Goal: Transaction & Acquisition: Purchase product/service

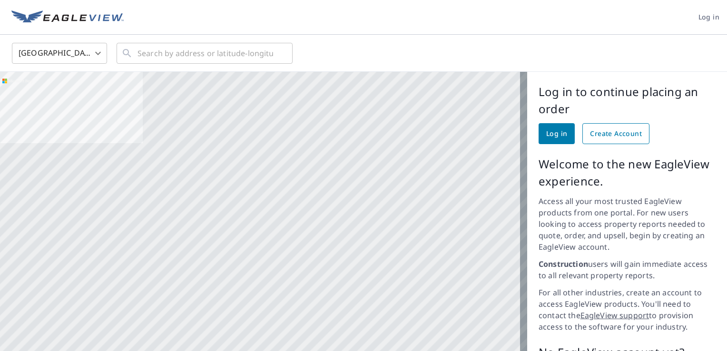
click at [612, 141] on link "Create Account" at bounding box center [615, 133] width 67 height 21
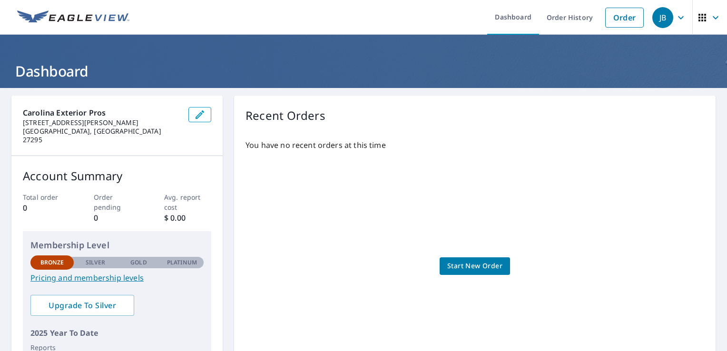
scroll to position [48, 0]
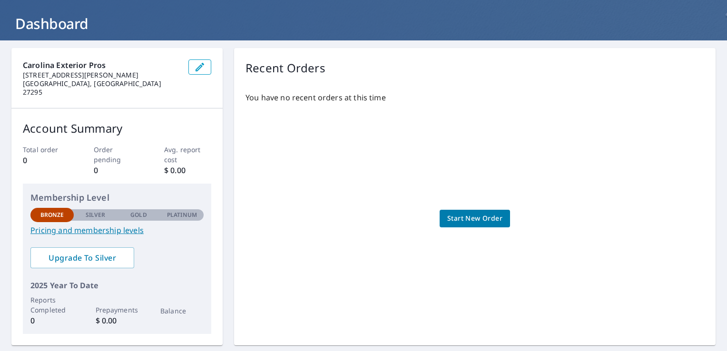
click at [123, 224] on link "Pricing and membership levels" at bounding box center [116, 229] width 173 height 11
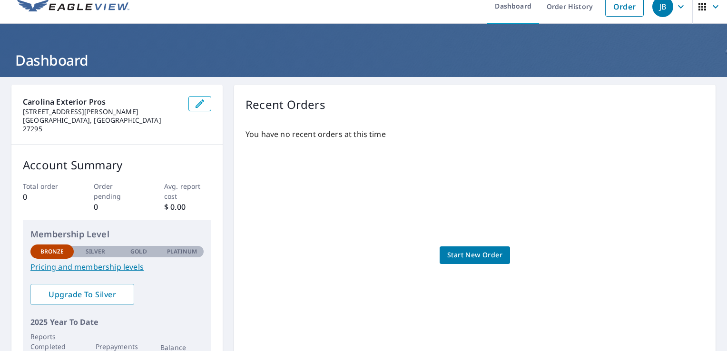
scroll to position [0, 0]
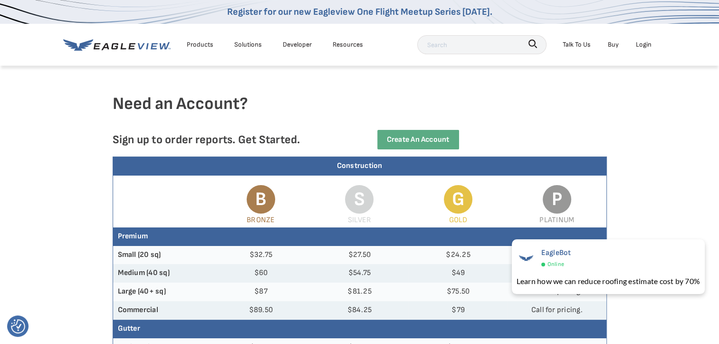
click at [612, 44] on link "Buy" at bounding box center [613, 45] width 11 height 12
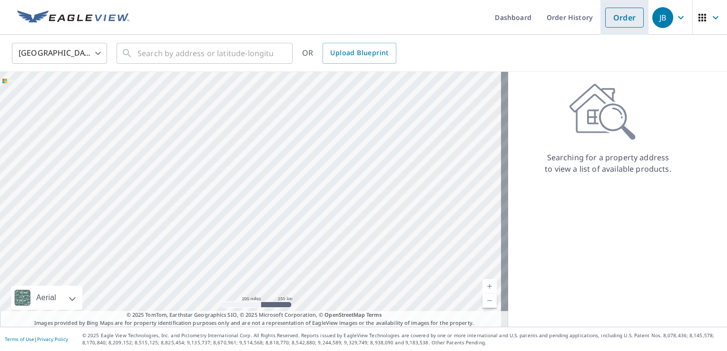
click at [606, 21] on link "Order" at bounding box center [624, 18] width 39 height 20
click at [254, 60] on input "text" at bounding box center [205, 53] width 136 height 27
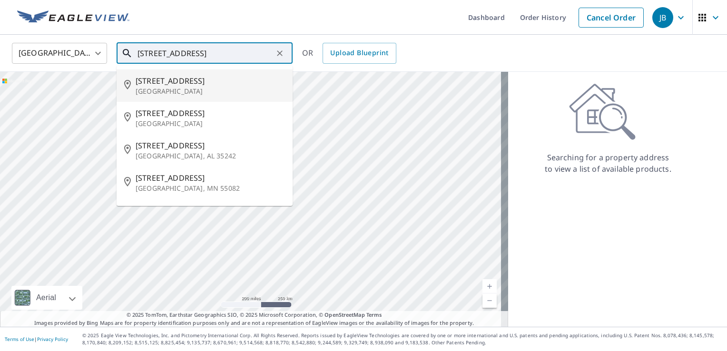
click at [208, 87] on p "[GEOGRAPHIC_DATA]" at bounding box center [210, 92] width 149 height 10
type input "[STREET_ADDRESS]"
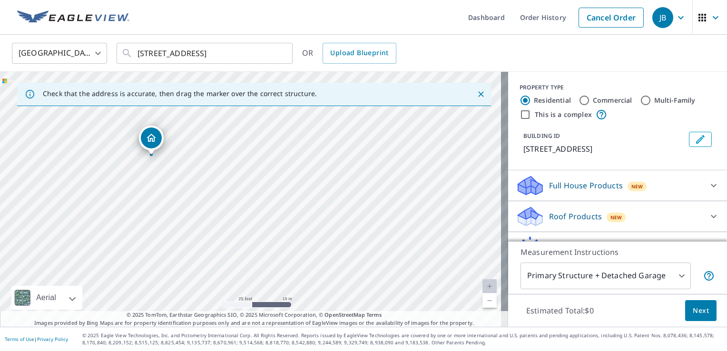
drag, startPoint x: 209, startPoint y: 184, endPoint x: 371, endPoint y: 292, distance: 195.5
click at [371, 292] on div "[STREET_ADDRESS]" at bounding box center [254, 199] width 508 height 255
drag, startPoint x: 207, startPoint y: 173, endPoint x: 224, endPoint y: 252, distance: 81.2
click at [224, 252] on div "[STREET_ADDRESS]" at bounding box center [254, 199] width 508 height 255
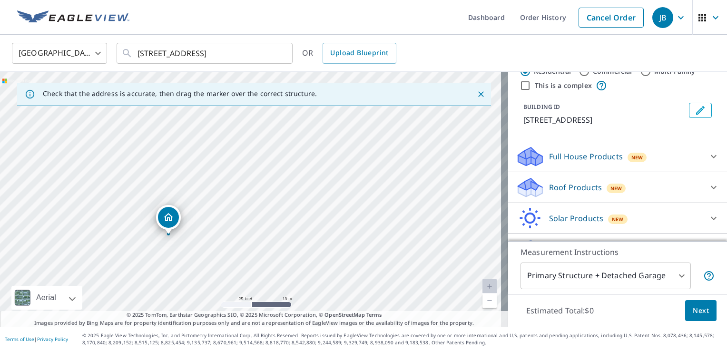
scroll to position [52, 0]
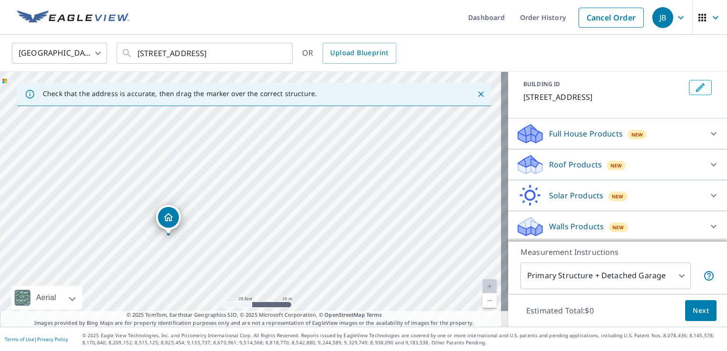
click at [574, 161] on p "Roof Products" at bounding box center [575, 164] width 53 height 11
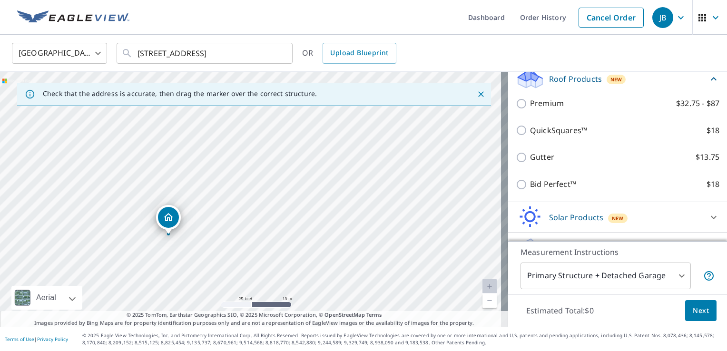
scroll to position [147, 0]
